Goal: Find specific page/section: Find specific page/section

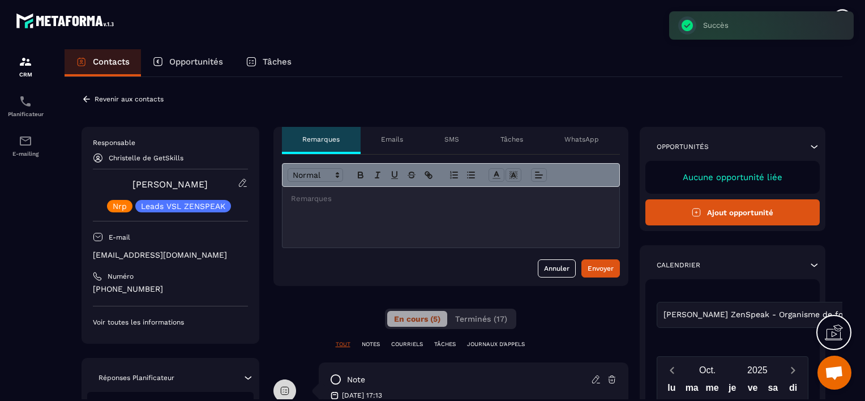
click at [106, 97] on p "Revenir aux contacts" at bounding box center [129, 99] width 69 height 8
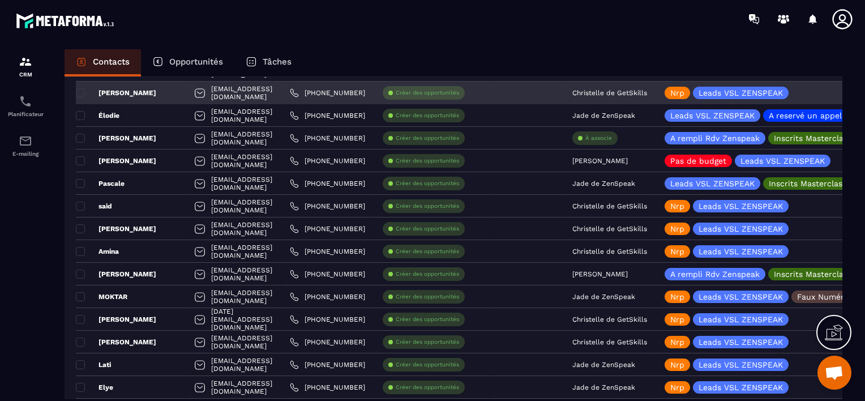
scroll to position [1076, 0]
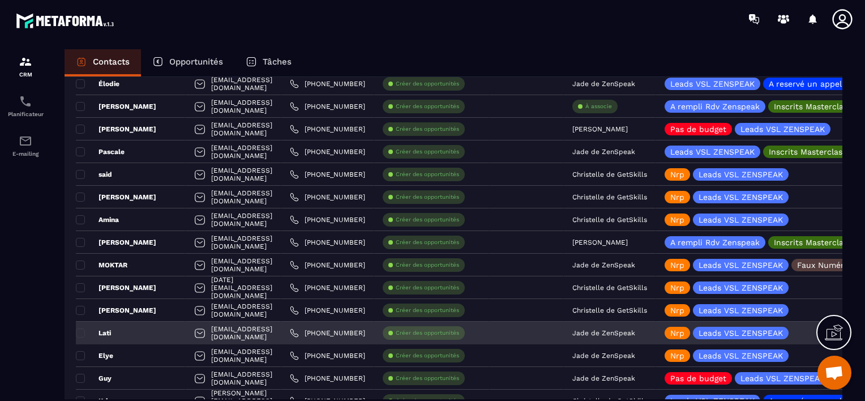
click at [635, 332] on p "Jade de ZenSpeak" at bounding box center [603, 333] width 63 height 8
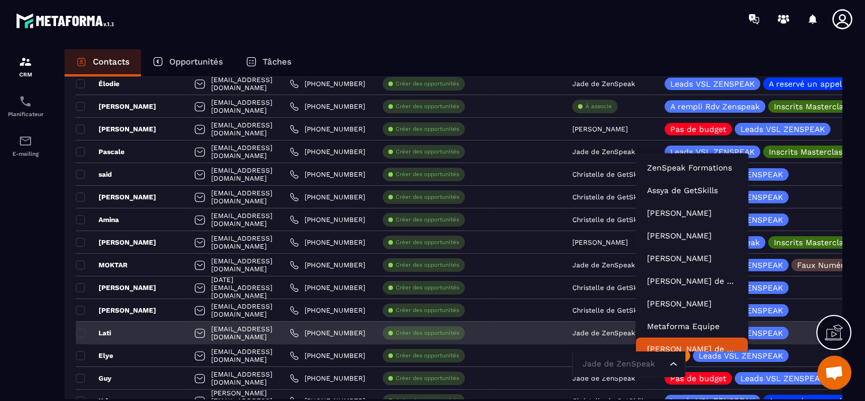
scroll to position [8, 0]
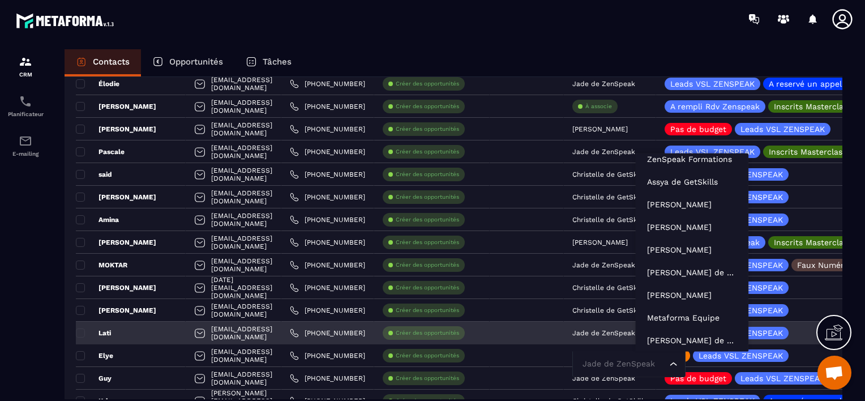
click at [666, 365] on input "Search for option" at bounding box center [623, 364] width 87 height 12
type input "**"
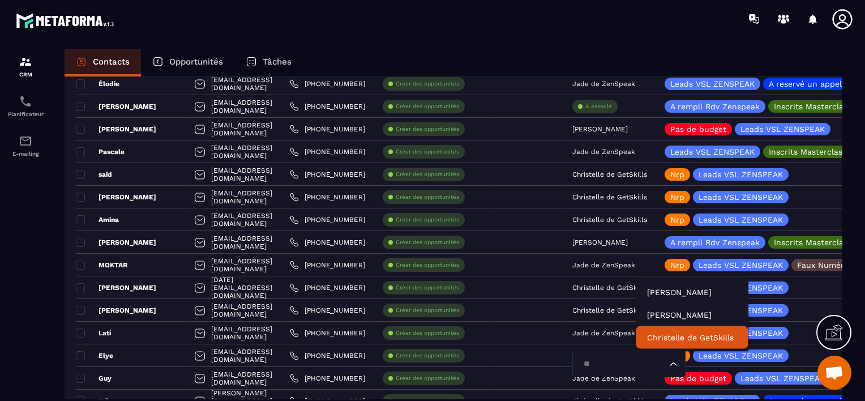
click at [662, 341] on p "Christelle de GetSkills" at bounding box center [691, 337] width 89 height 11
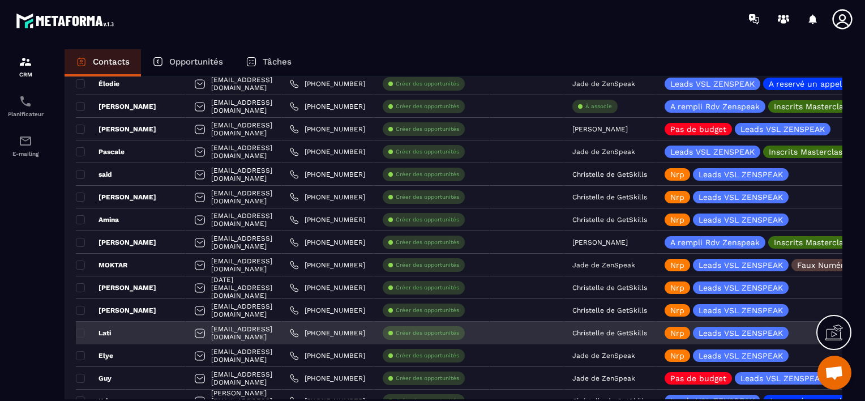
click at [152, 329] on div "Lati" at bounding box center [131, 333] width 110 height 23
